Goal: Information Seeking & Learning: Learn about a topic

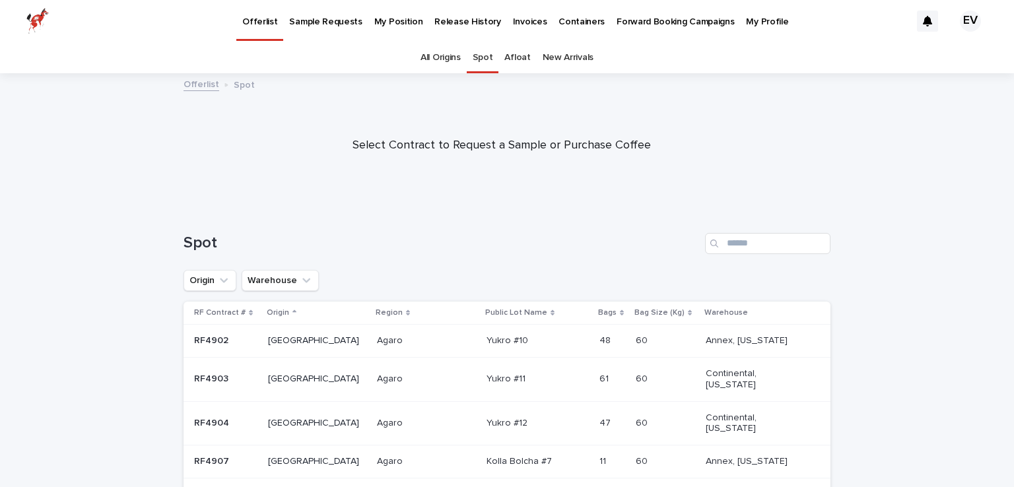
scroll to position [299, 0]
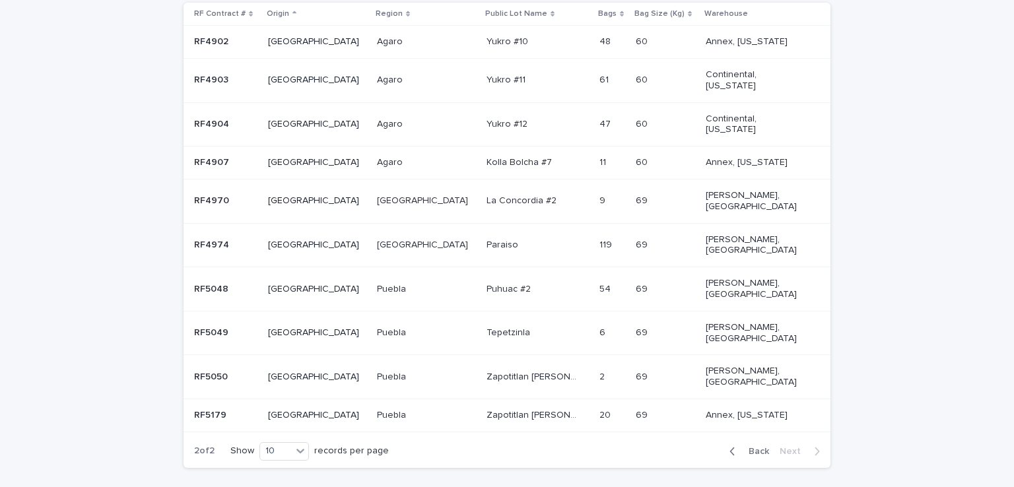
click at [284, 327] on p "[GEOGRAPHIC_DATA]" at bounding box center [315, 332] width 94 height 11
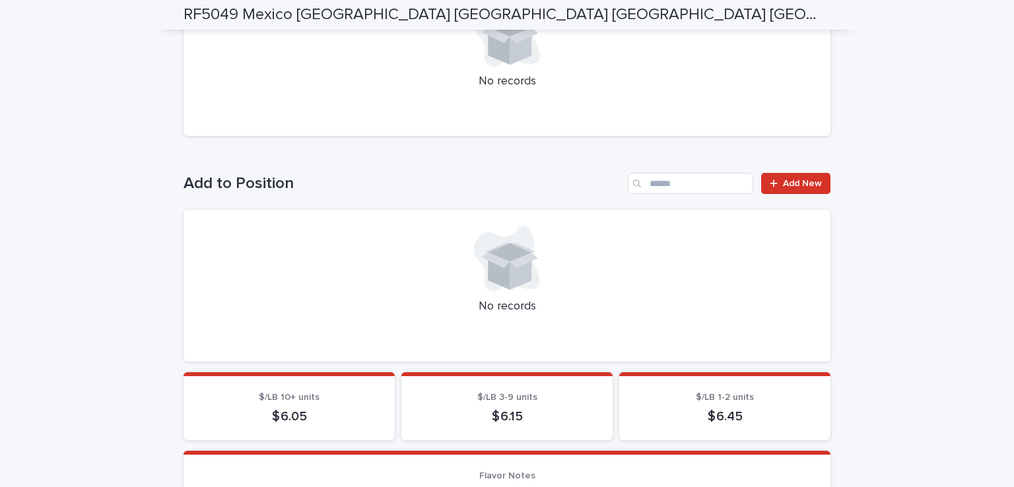
scroll to position [422, 0]
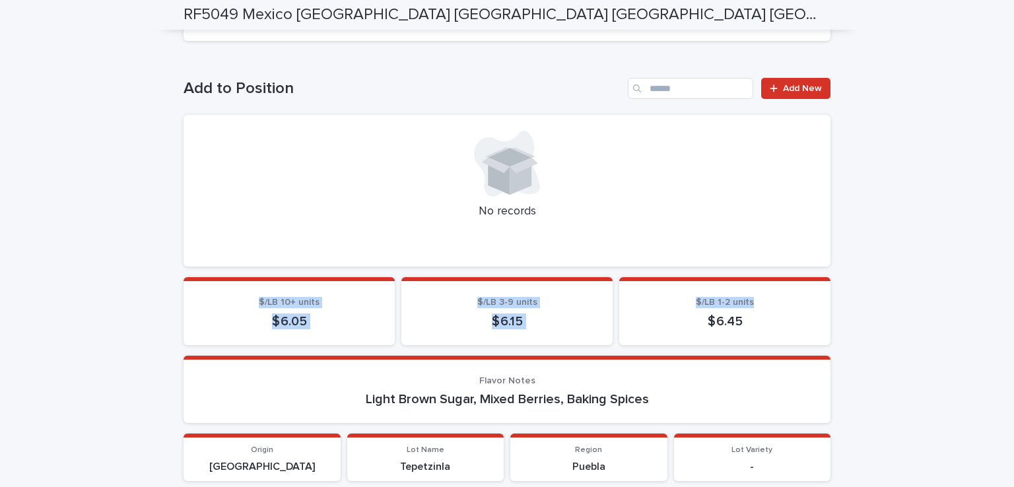
drag, startPoint x: 900, startPoint y: 291, endPoint x: 238, endPoint y: 275, distance: 662.0
click at [238, 275] on div "**********" at bounding box center [507, 223] width 1014 height 1141
click at [158, 280] on div "**********" at bounding box center [507, 223] width 1014 height 1141
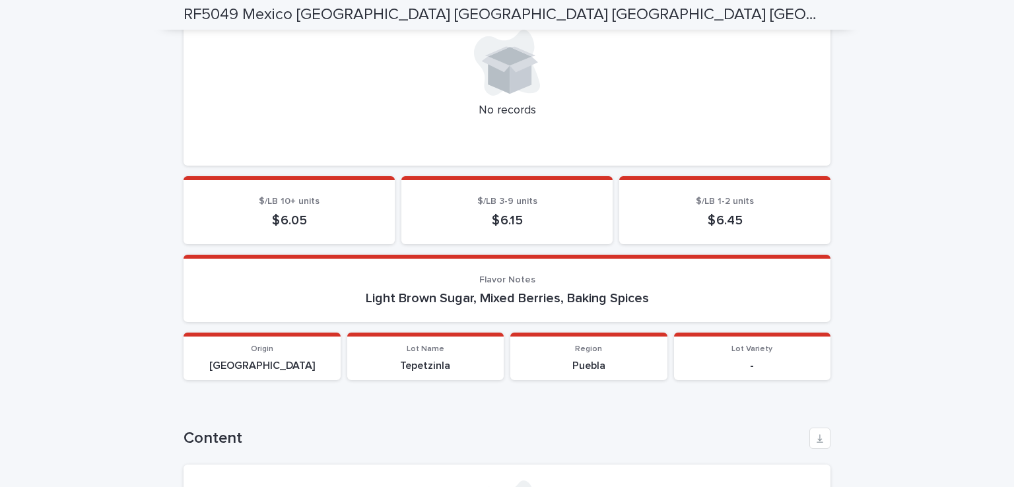
scroll to position [531, 0]
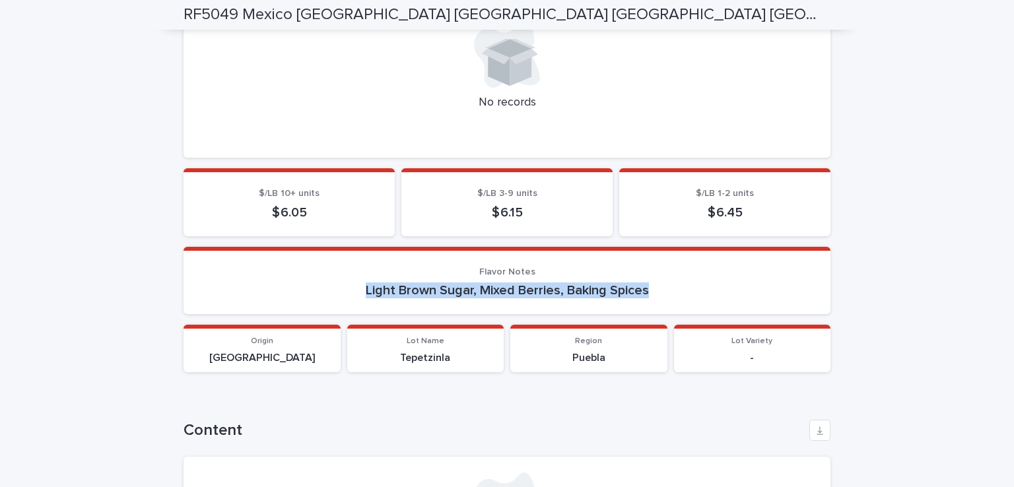
drag, startPoint x: 345, startPoint y: 291, endPoint x: 665, endPoint y: 290, distance: 320.0
click at [665, 290] on p "Light Brown Sugar, Mixed Berries, Baking Spices" at bounding box center [506, 290] width 615 height 16
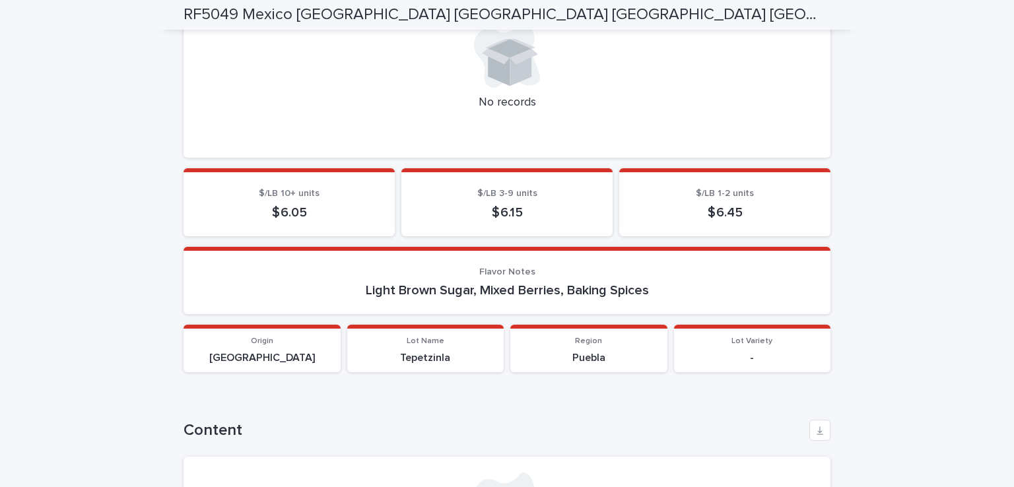
drag, startPoint x: 721, startPoint y: 212, endPoint x: 744, endPoint y: 209, distance: 23.9
click at [742, 212] on p "$ 6.45" at bounding box center [724, 213] width 179 height 16
click at [645, 247] on section "Flavor Notes Light Brown Sugar, Mixed Berries, Baking Spices" at bounding box center [506, 281] width 647 height 68
drag, startPoint x: 308, startPoint y: 214, endPoint x: 267, endPoint y: 214, distance: 40.9
click at [267, 214] on p "$ 6.05" at bounding box center [288, 213] width 179 height 16
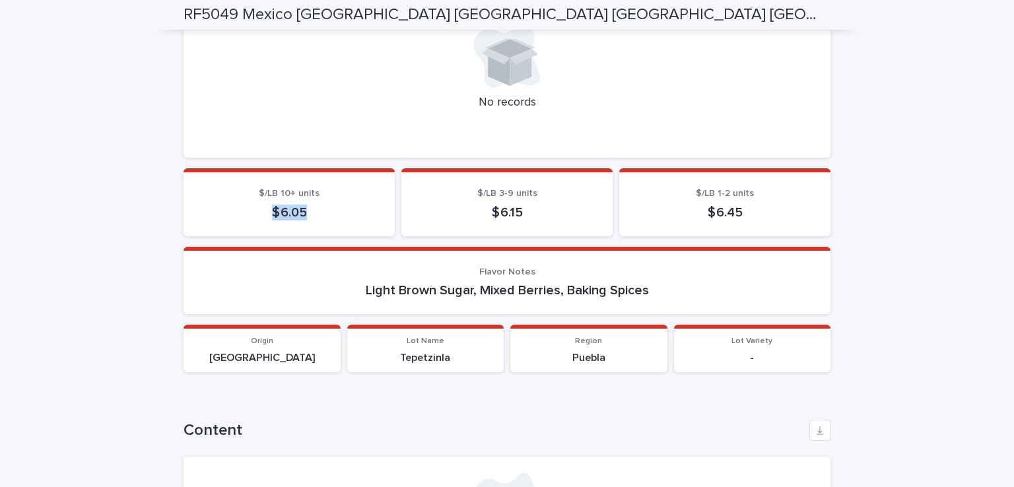
click at [267, 214] on p "$ 6.05" at bounding box center [288, 213] width 179 height 16
click at [276, 211] on p "$ 6.05" at bounding box center [288, 213] width 179 height 16
click at [317, 193] on p "$/LB 10+ units" at bounding box center [288, 193] width 179 height 11
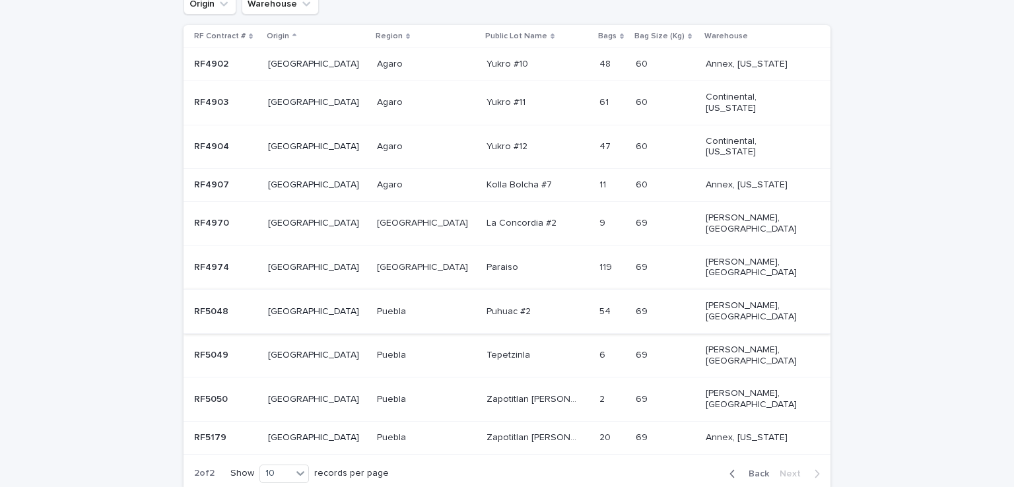
scroll to position [275, 0]
click at [257, 396] on p at bounding box center [225, 401] width 63 height 11
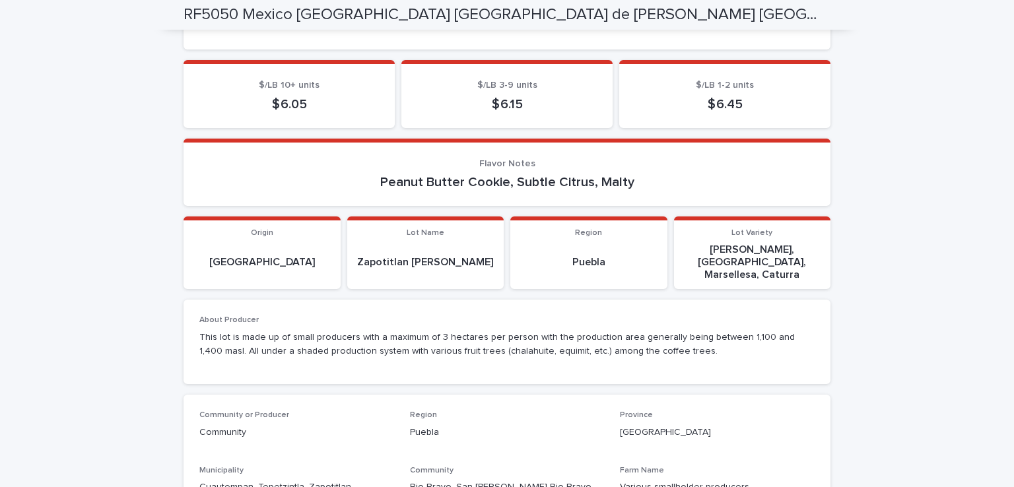
scroll to position [640, 0]
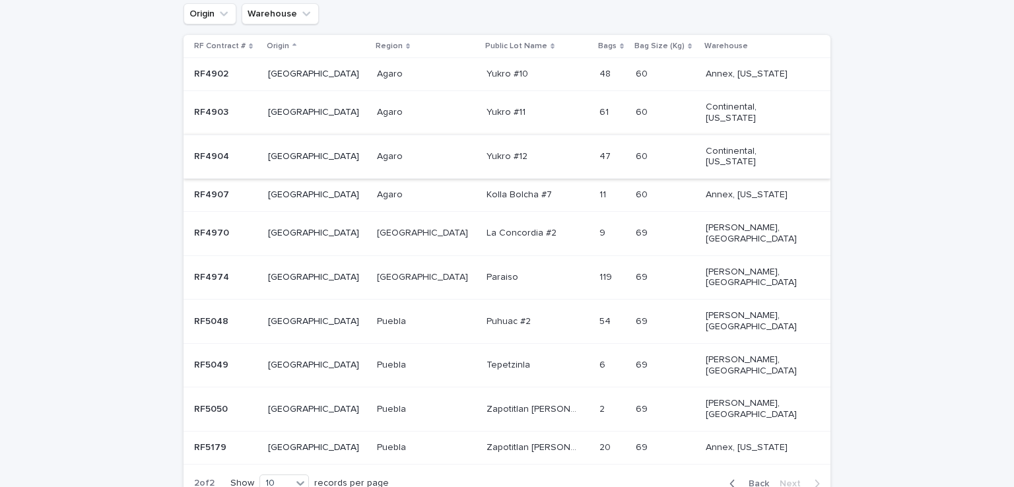
scroll to position [299, 0]
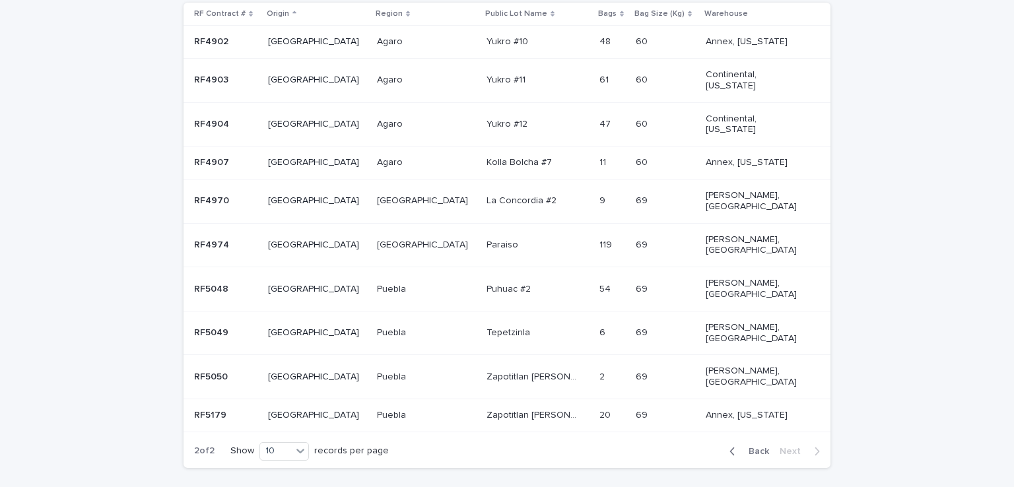
click at [263, 193] on td "RF4970 RF4970" at bounding box center [222, 201] width 79 height 44
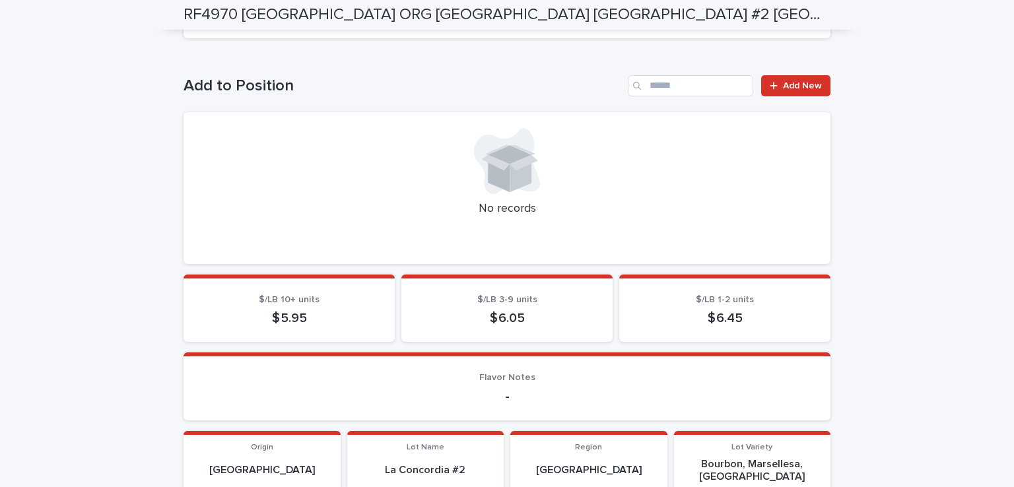
scroll to position [441, 0]
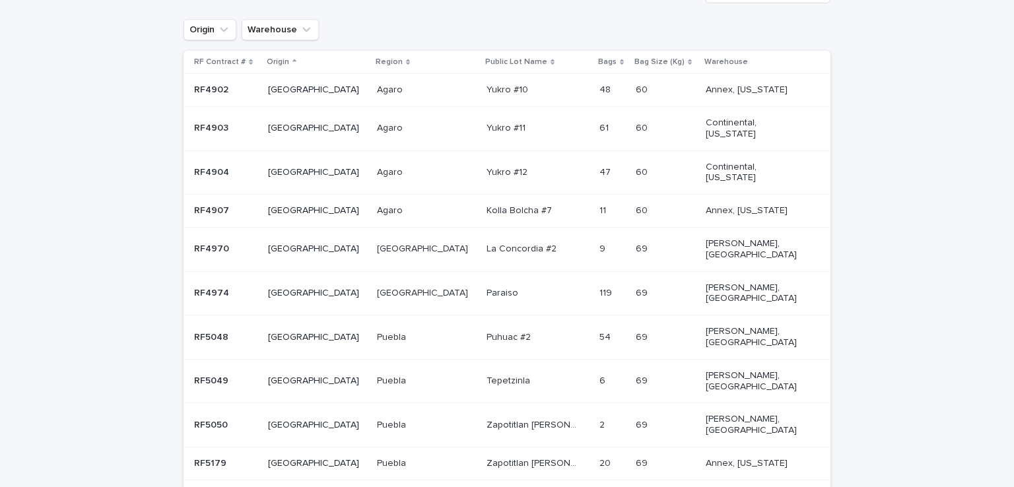
scroll to position [299, 0]
